Goal: Complete application form: Complete application form

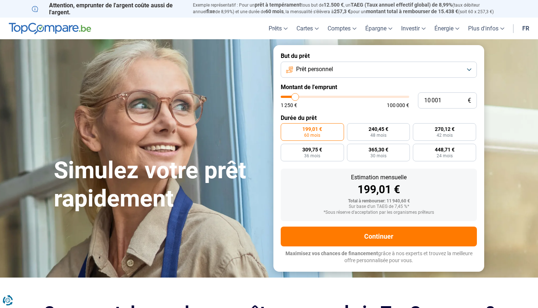
type input "29 250"
type input "29250"
click at [319, 96] on input "range" at bounding box center [345, 97] width 129 height 2
radio input "false"
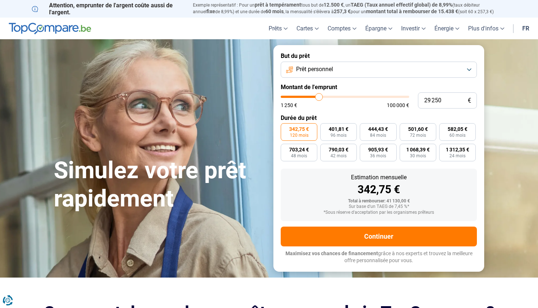
type input "30 000"
type input "30000"
type input "30 250"
type input "30250"
type input "30 500"
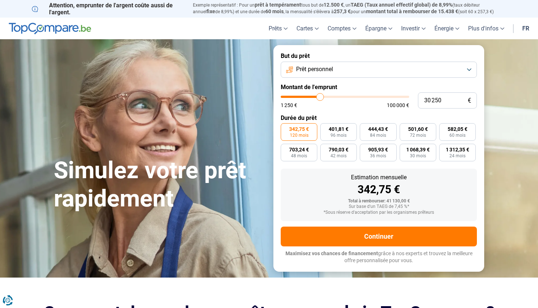
type input "30500"
type input "31 000"
type input "31000"
type input "31 250"
type input "31250"
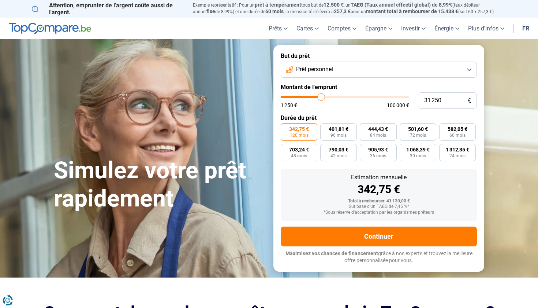
type input "31 750"
type input "31750"
type input "32 000"
type input "32000"
type input "32 500"
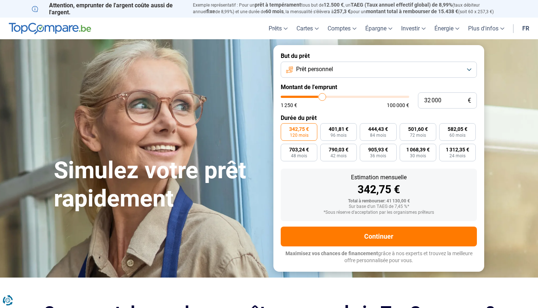
type input "32500"
type input "33 000"
type input "33000"
type input "33 250"
type input "33250"
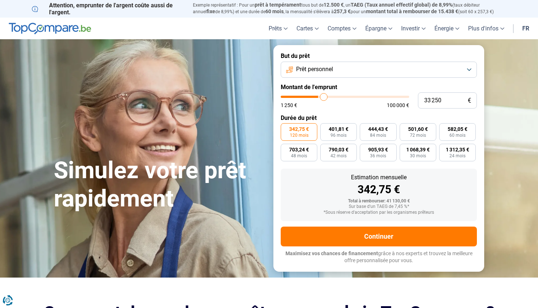
type input "33 500"
type input "33500"
type input "34 000"
type input "34000"
type input "34 250"
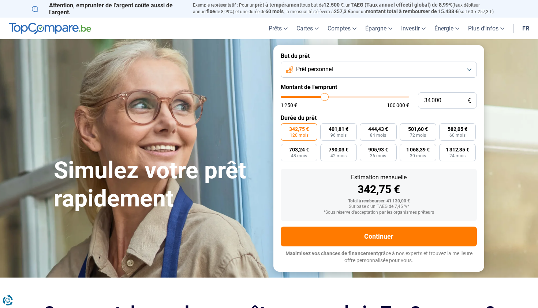
type input "34250"
type input "34 500"
type input "34500"
type input "34 750"
type input "34750"
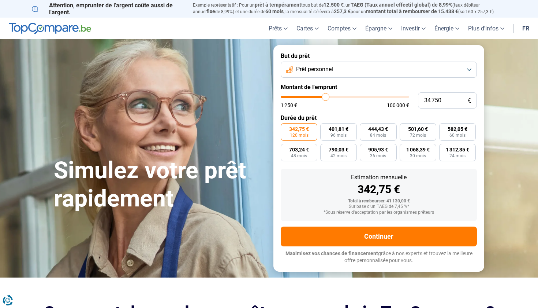
type input "35 000"
type input "35000"
type input "35 500"
type input "35500"
type input "35 750"
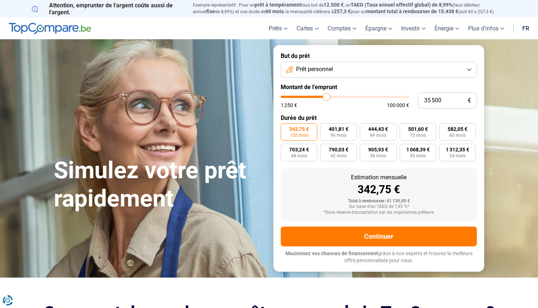
type input "35750"
type input "36 000"
type input "36000"
type input "36 250"
type input "36250"
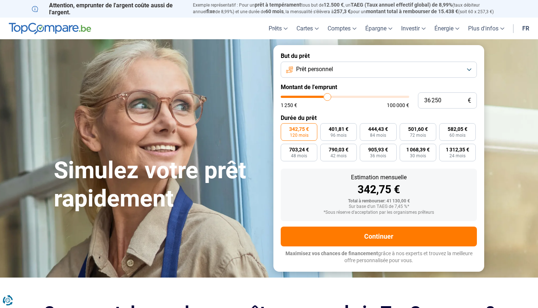
type input "36 500"
type input "36500"
type input "37 000"
type input "37000"
type input "37 500"
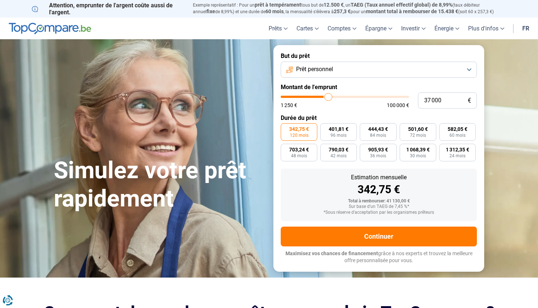
type input "37500"
type input "38 000"
type input "38000"
type input "38 500"
type input "38500"
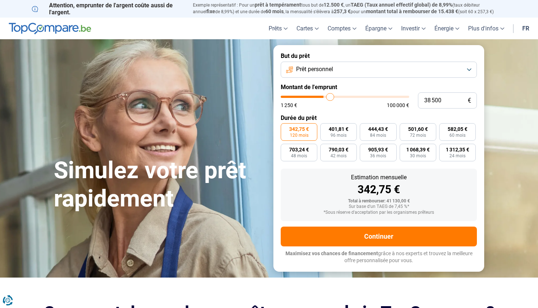
type input "38 750"
type input "38750"
type input "39 000"
type input "39000"
type input "39 250"
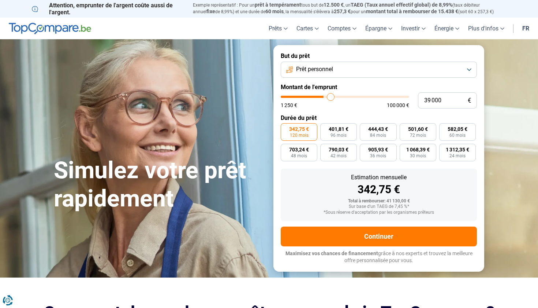
type input "39250"
type input "39 500"
type input "39500"
type input "40 000"
type input "40000"
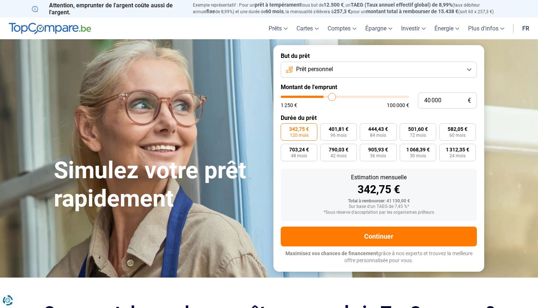
type input "40 250"
type input "40250"
type input "40 500"
type input "40500"
type input "40 750"
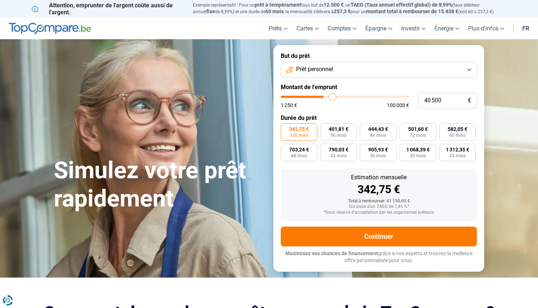
type input "40750"
type input "41 500"
type input "41500"
type input "41 750"
type input "41750"
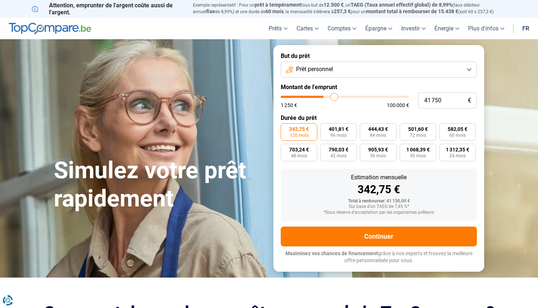
type input "42 250"
type input "42250"
type input "43 000"
type input "43000"
type input "43 250"
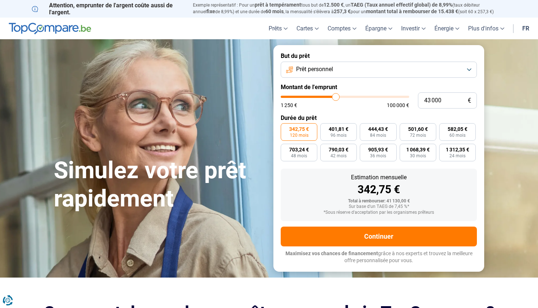
type input "43250"
type input "43 750"
type input "43750"
type input "44 500"
type input "44500"
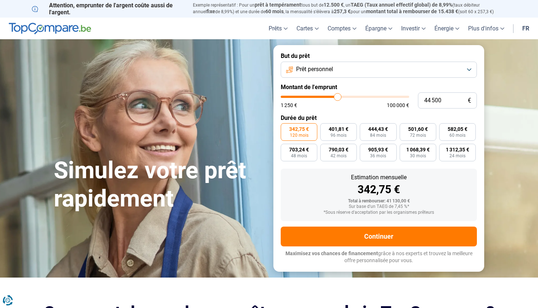
type input "45 000"
type input "45000"
type input "45 750"
type input "45750"
type input "46 000"
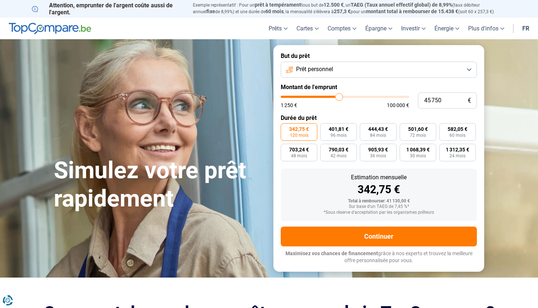
type input "46000"
type input "46 250"
type input "46250"
type input "46 500"
type input "46500"
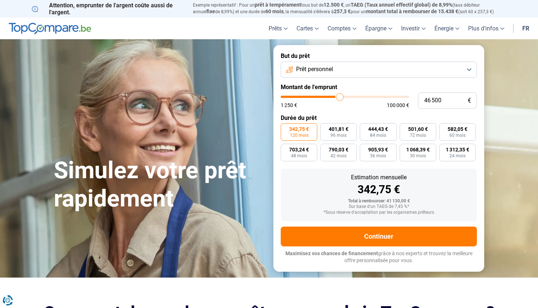
type input "46 750"
type input "46750"
type input "47 250"
type input "47250"
type input "46 750"
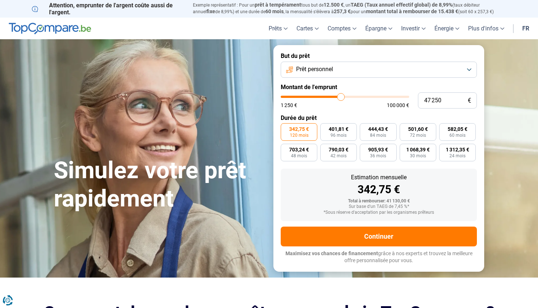
type input "46750"
type input "46 500"
type input "46500"
type input "46 250"
type input "46250"
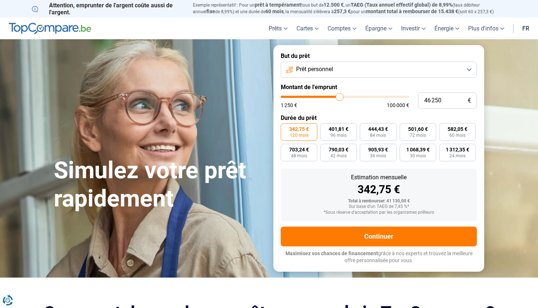
type input "46 000"
type input "46000"
type input "45 750"
type input "45750"
type input "45 000"
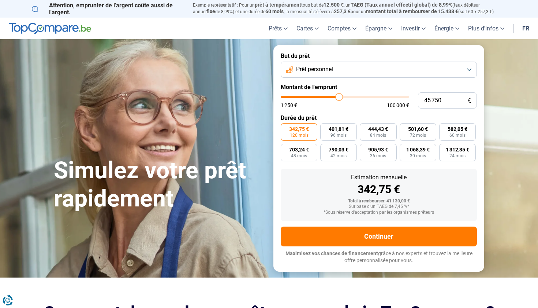
type input "45000"
type input "44 500"
type input "44500"
type input "43 750"
type input "43750"
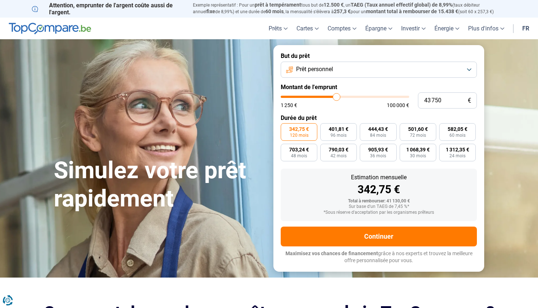
type input "43 000"
type input "43000"
type input "42 000"
type input "42000"
type input "40 750"
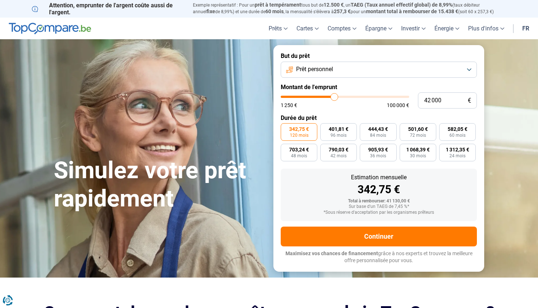
type input "40750"
type input "40 000"
type input "40000"
type input "39 250"
type input "39250"
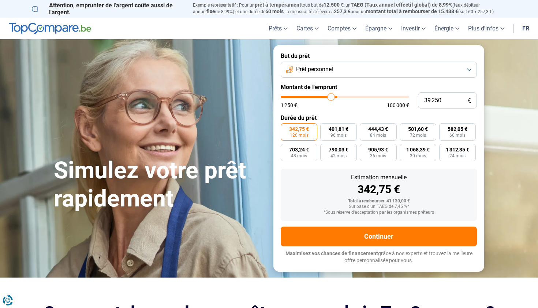
type input "38 500"
type input "38500"
type input "37 750"
type input "37750"
type input "37 250"
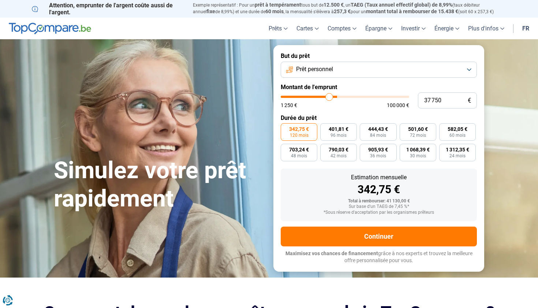
type input "37250"
type input "36 250"
type input "36250"
type input "35 750"
type input "35750"
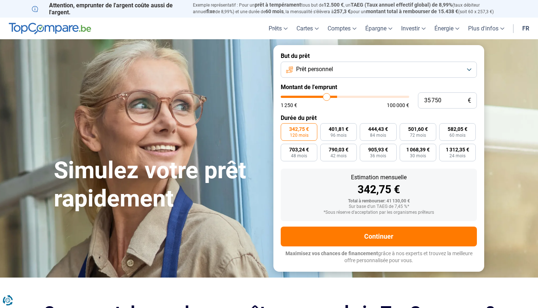
type input "35 500"
type input "35500"
type input "34 750"
type input "34750"
type input "34 000"
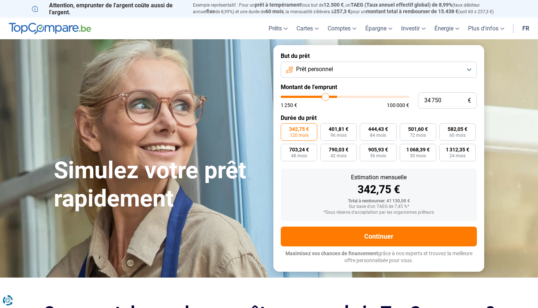
type input "34000"
type input "33 500"
type input "33500"
type input "33 000"
type input "33000"
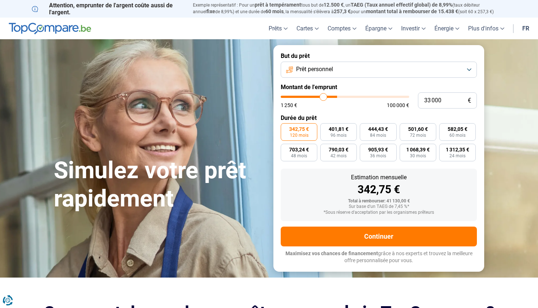
type input "32 500"
type input "32500"
type input "31 750"
type input "31750"
type input "31 500"
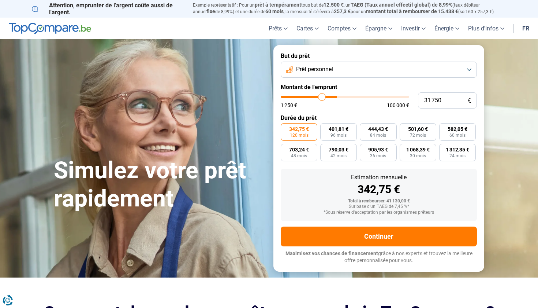
type input "31500"
type input "31 250"
type input "31250"
type input "31 000"
type input "31000"
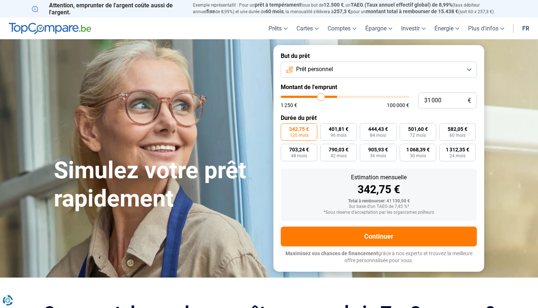
type input "30 500"
type input "30500"
type input "30 250"
type input "30250"
type input "30 000"
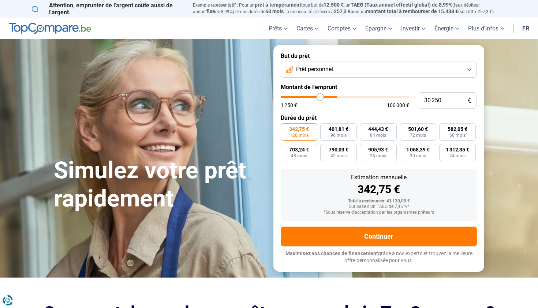
type input "30000"
type input "29 750"
type input "29750"
type input "29 500"
type input "29500"
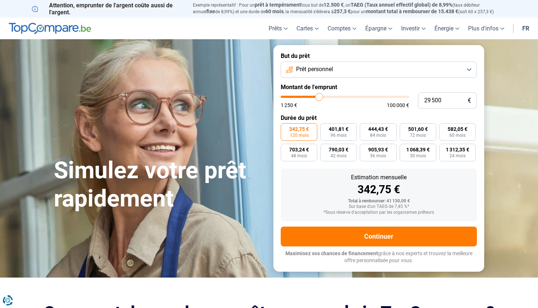
type input "29 000"
type input "29000"
type input "28 750"
type input "28750"
type input "28 500"
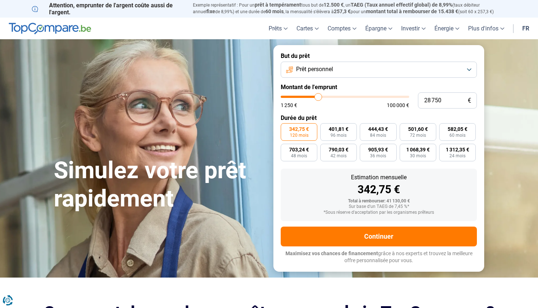
type input "28500"
type input "28 250"
type input "28250"
type input "28 000"
type input "28000"
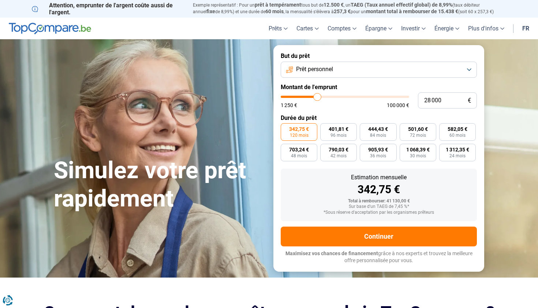
type input "27 500"
type input "27500"
type input "27 250"
type input "27250"
type input "27 000"
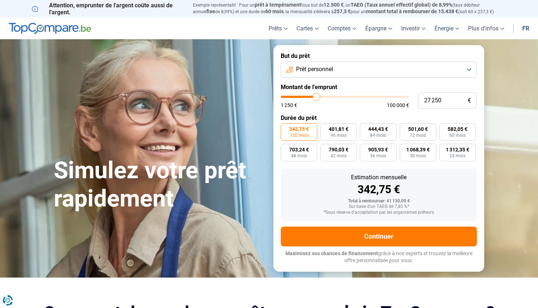
type input "27000"
type input "26 750"
type input "26750"
type input "26 500"
type input "26500"
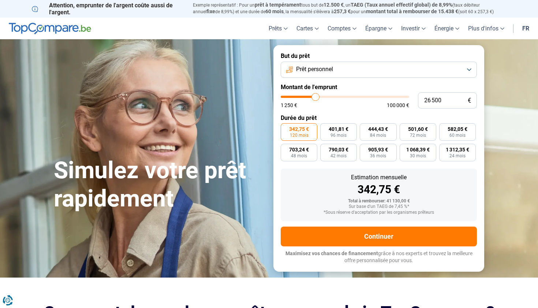
type input "26 000"
type input "26000"
type input "25 750"
type input "25750"
type input "25 500"
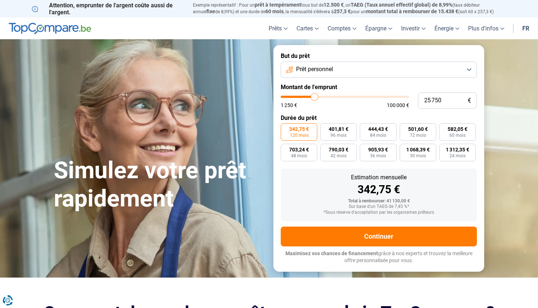
type input "25500"
type input "25 250"
type input "25250"
type input "25 000"
type input "25000"
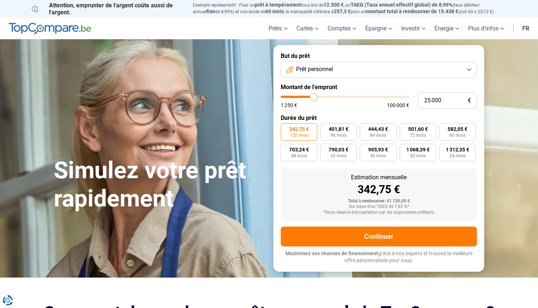
type input "24 500"
type input "24500"
type input "25 000"
type input "25000"
type input "25 250"
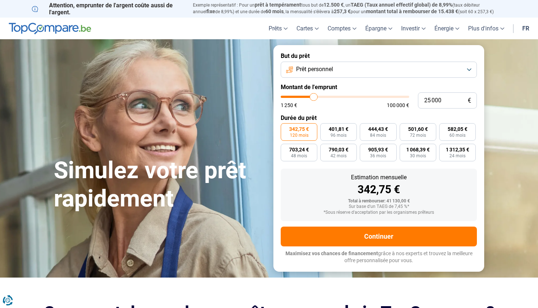
type input "25250"
type input "25 500"
drag, startPoint x: 320, startPoint y: 95, endPoint x: 327, endPoint y: 94, distance: 6.8
click at [327, 96] on input "range" at bounding box center [345, 97] width 129 height 2
click at [345, 130] on span "487,66 €" at bounding box center [339, 128] width 20 height 5
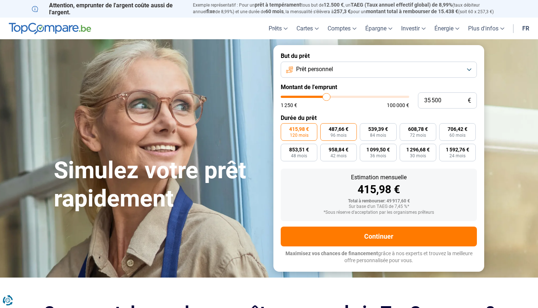
click at [325, 128] on input "487,66 € 96 mois" at bounding box center [322, 125] width 5 height 5
click at [369, 130] on span "539,39 €" at bounding box center [378, 128] width 20 height 5
click at [365, 128] on input "539,39 € 84 mois" at bounding box center [362, 125] width 5 height 5
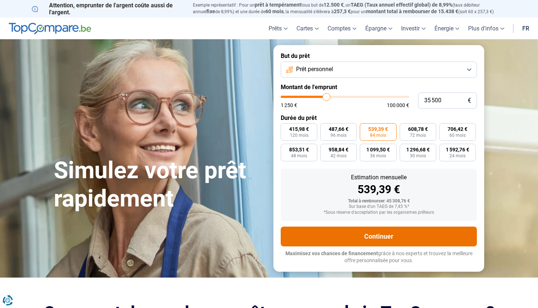
click at [379, 238] on button "Continuer" at bounding box center [379, 236] width 196 height 20
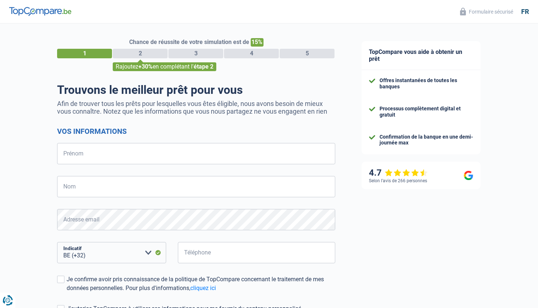
select select "32"
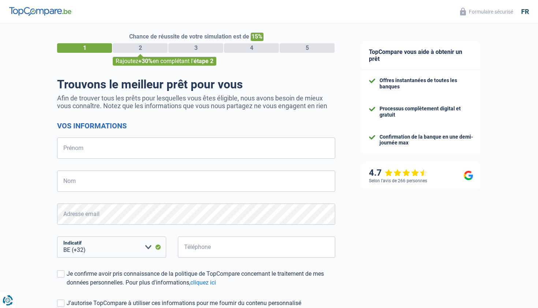
scroll to position [5, 0]
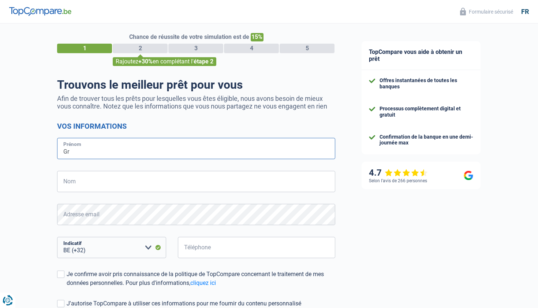
type input "G"
type input "[PERSON_NAME]"
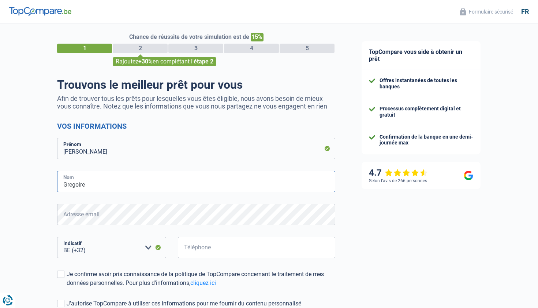
type input "Gregoire"
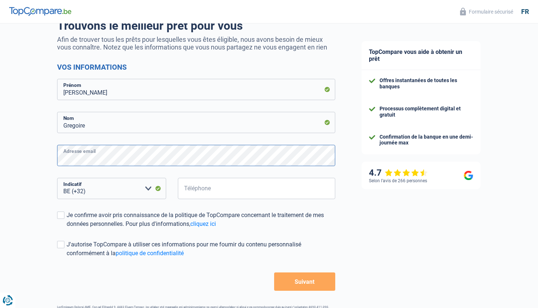
scroll to position [67, 0]
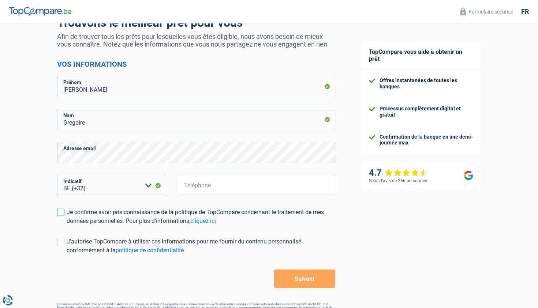
click at [70, 211] on div "Je confirme avoir pris connaissance de la politique de TopCompare concernant le…" at bounding box center [201, 217] width 269 height 18
click at [67, 225] on input "Je confirme avoir pris connaissance de la politique de TopCompare concernant le…" at bounding box center [67, 225] width 0 height 0
click at [62, 243] on span at bounding box center [60, 241] width 7 height 7
click at [67, 255] on input "J'autorise TopCompare à utiliser ces informations pour me fournir du contenu pe…" at bounding box center [67, 255] width 0 height 0
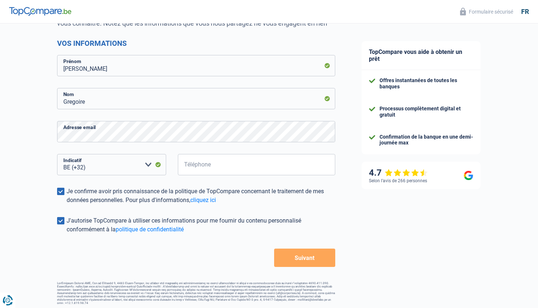
scroll to position [87, 0]
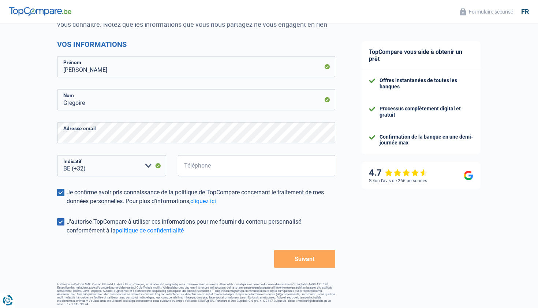
click at [302, 260] on button "Suivant" at bounding box center [304, 258] width 61 height 18
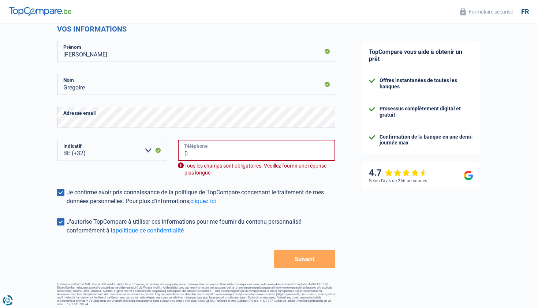
scroll to position [95, 0]
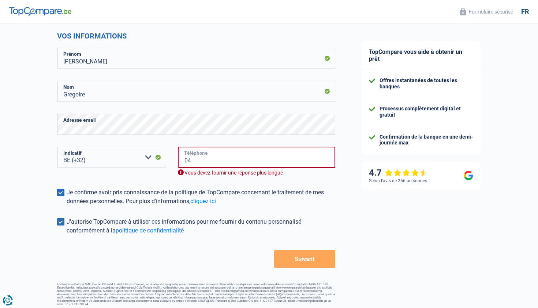
click at [275, 156] on input "04" at bounding box center [256, 156] width 157 height 21
click at [225, 162] on input "04" at bounding box center [256, 156] width 157 height 21
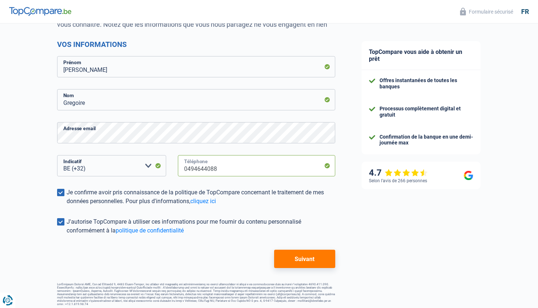
type input "0494644088"
click at [286, 254] on button "Suivant" at bounding box center [304, 258] width 61 height 18
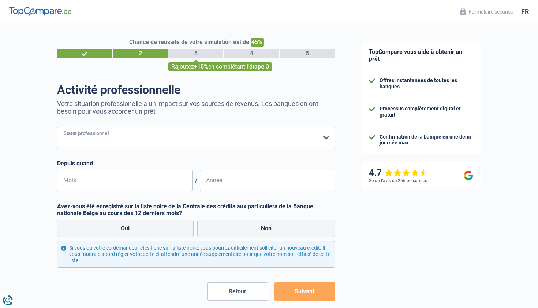
select select "publicEmployee"
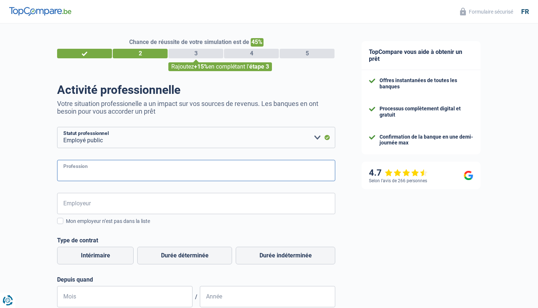
click at [143, 169] on input "Profession" at bounding box center [196, 170] width 278 height 21
type input "ouvrier polyvalents"
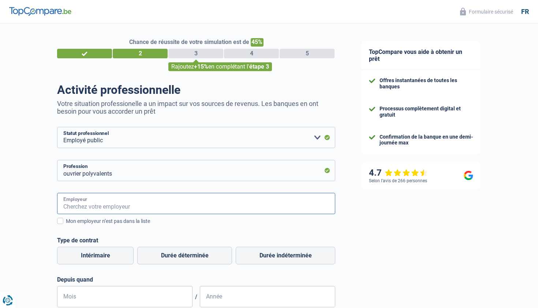
click at [137, 208] on input "Employeur" at bounding box center [196, 203] width 278 height 21
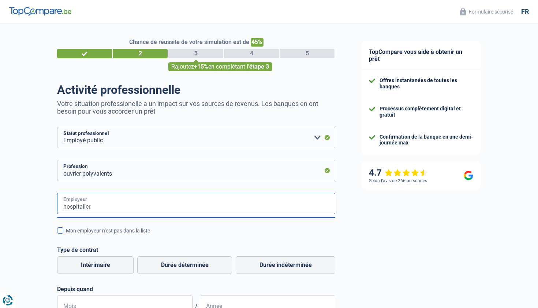
type input "hospitalier"
click at [60, 230] on span at bounding box center [60, 230] width 6 height 6
click at [66, 234] on input "Mon employeur n’est pas dans la liste" at bounding box center [66, 234] width 0 height 0
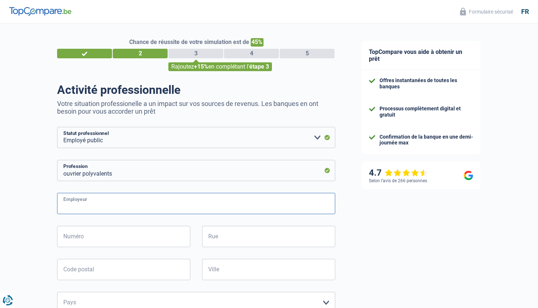
click at [90, 209] on input "Employeur" at bounding box center [196, 203] width 278 height 21
type input "chr verviers"
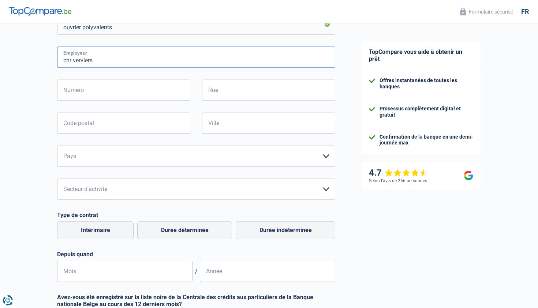
scroll to position [145, 0]
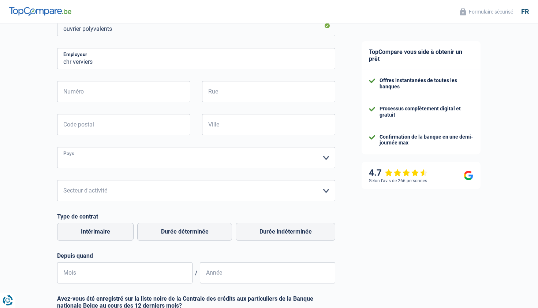
select select "BE"
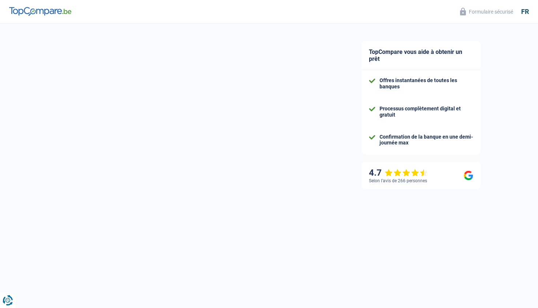
select select "32"
